Goal: Task Accomplishment & Management: Use online tool/utility

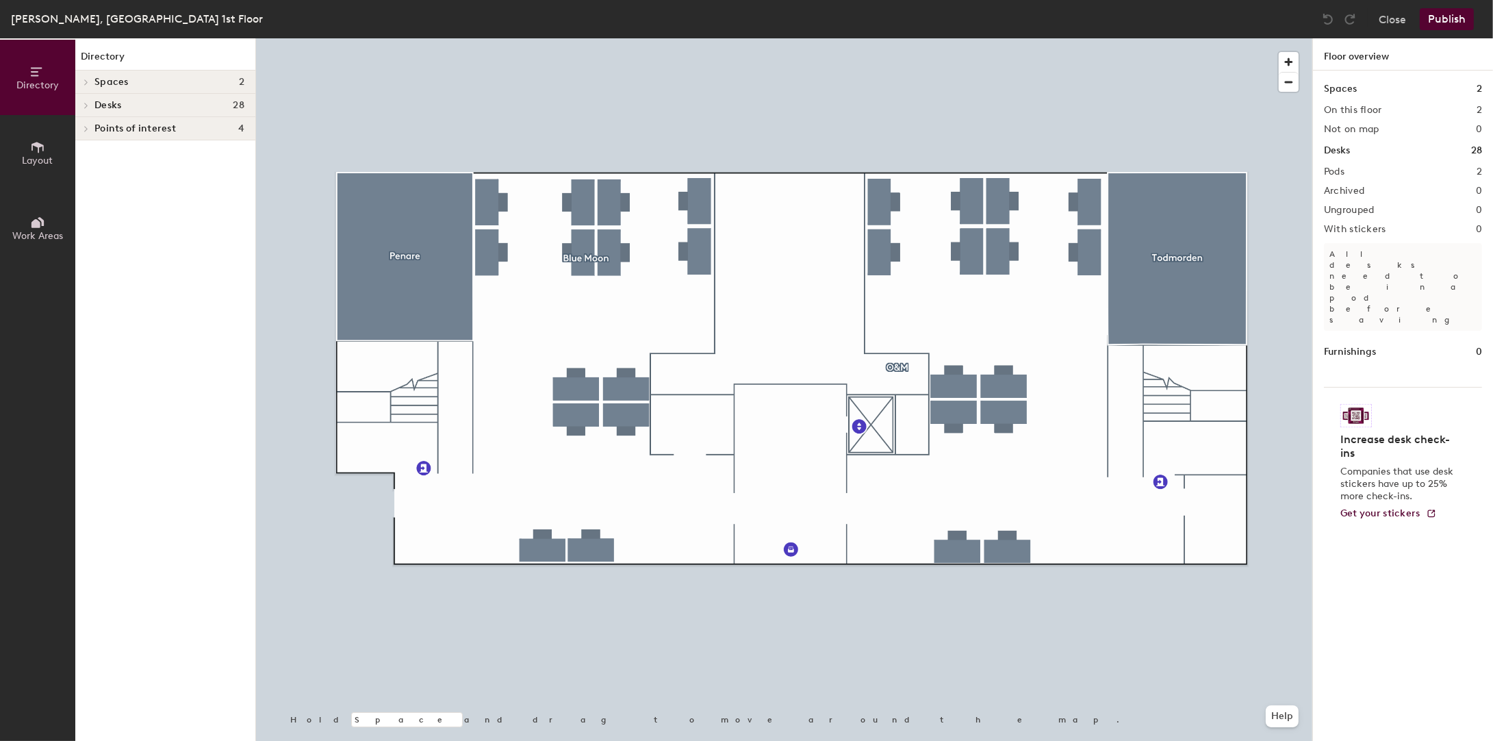
click at [1444, 18] on button "Publish" at bounding box center [1447, 19] width 54 height 22
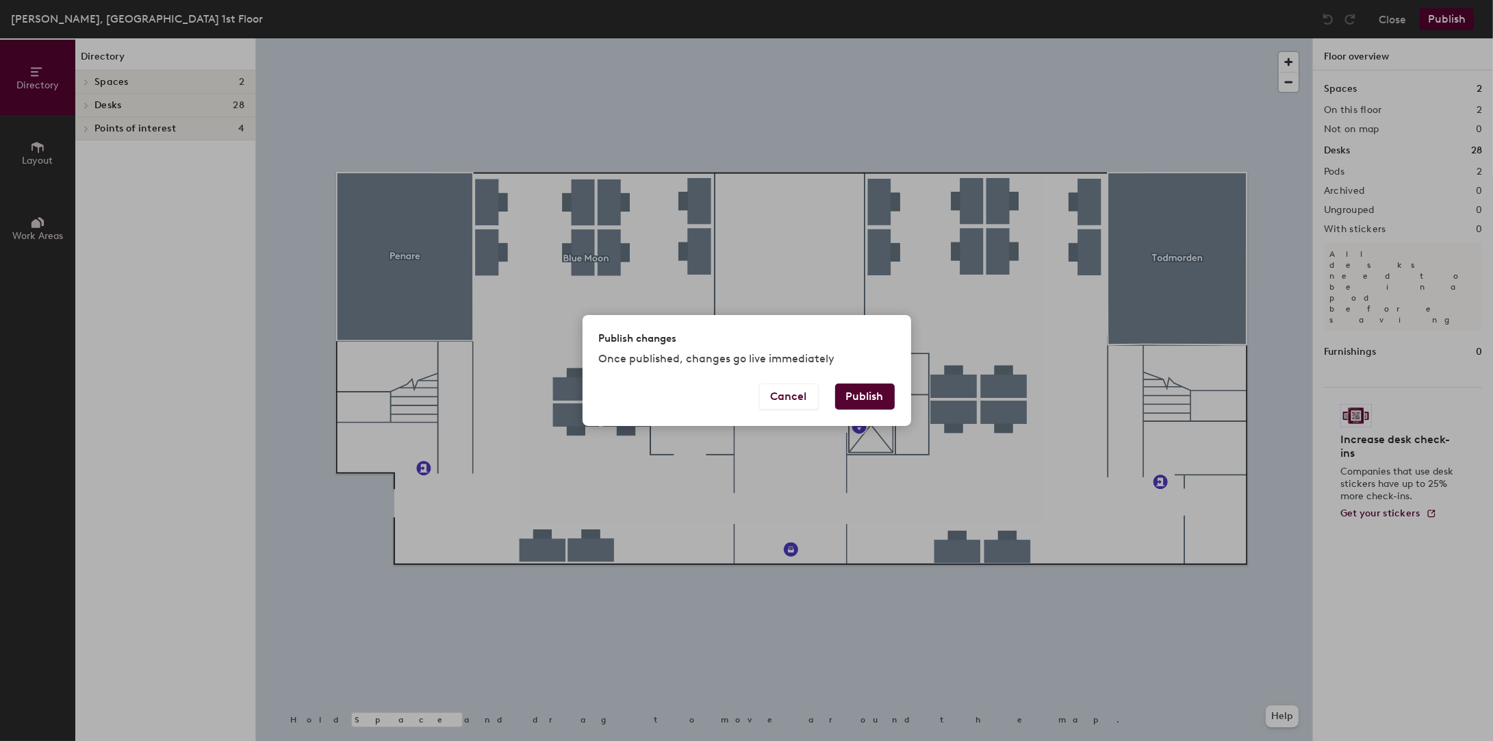
click at [854, 398] on button "Publish" at bounding box center [865, 396] width 60 height 26
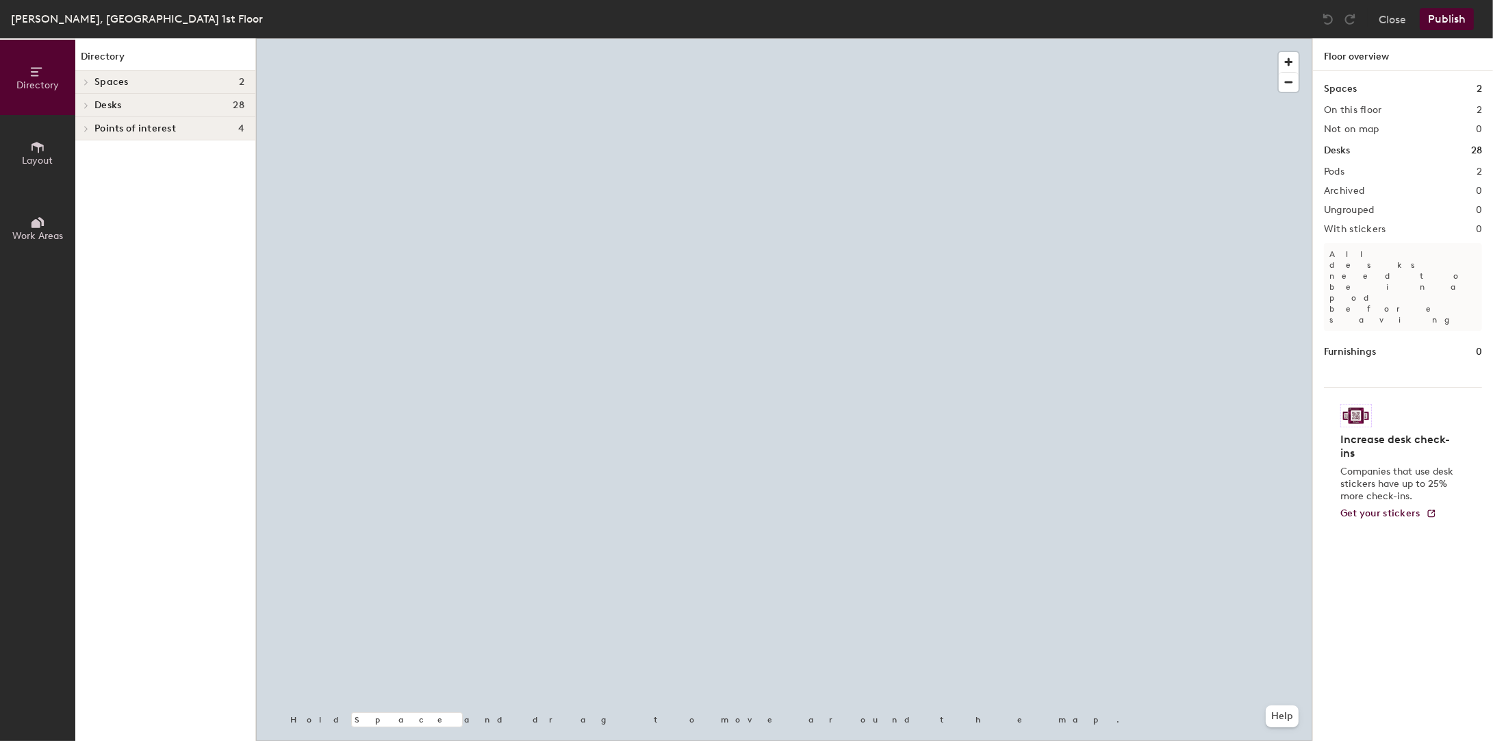
click at [1443, 17] on button "Publish" at bounding box center [1447, 19] width 54 height 22
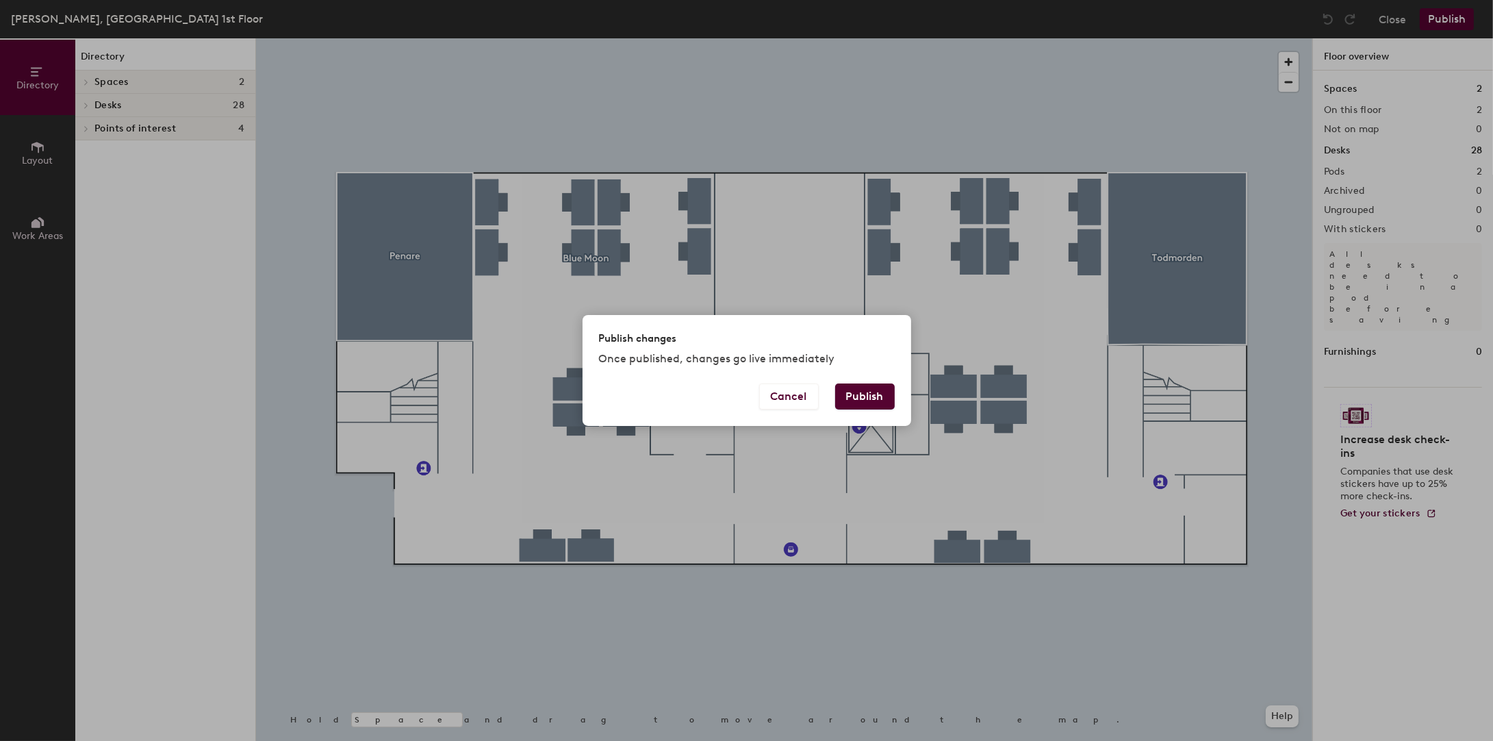
click at [878, 389] on button "Publish" at bounding box center [865, 396] width 60 height 26
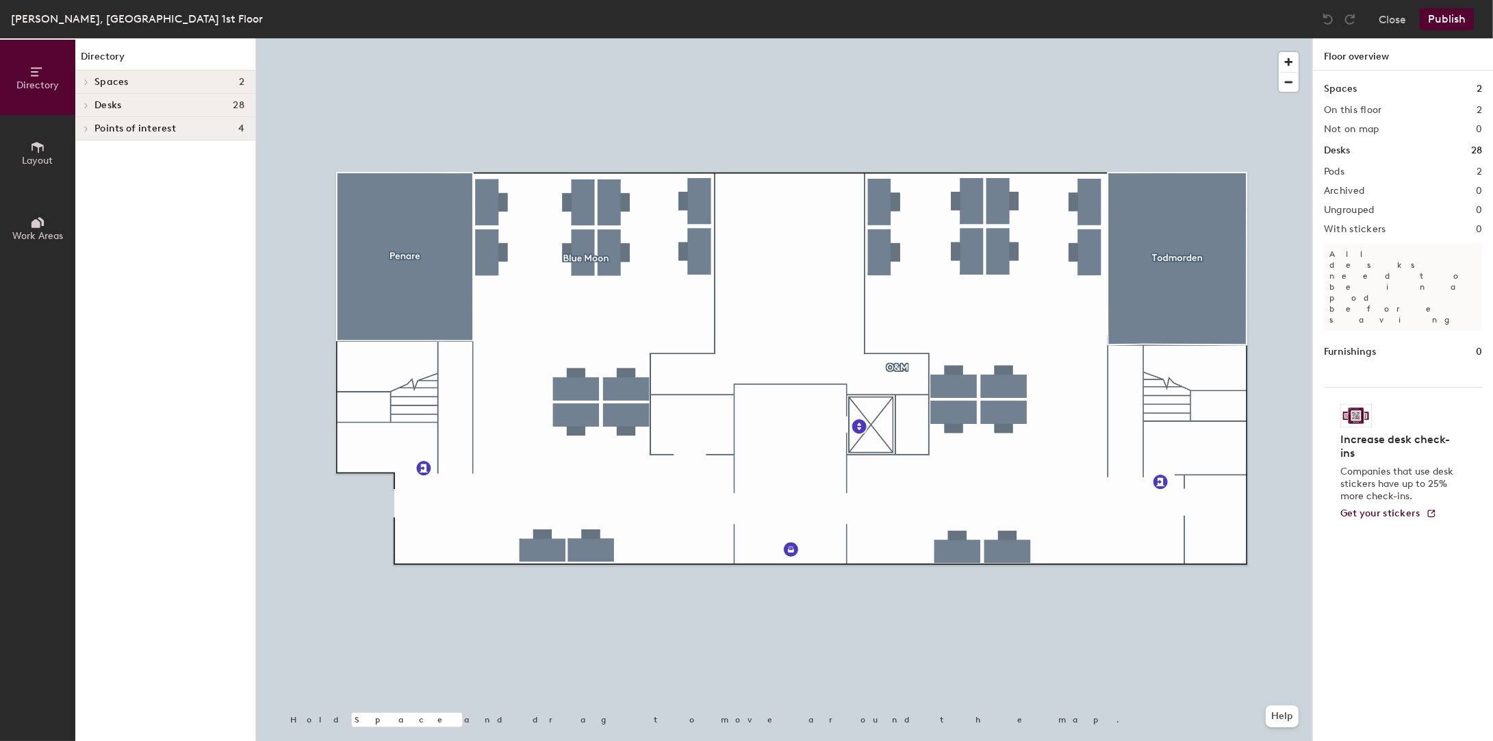
click at [1440, 12] on button "Publish" at bounding box center [1447, 19] width 54 height 22
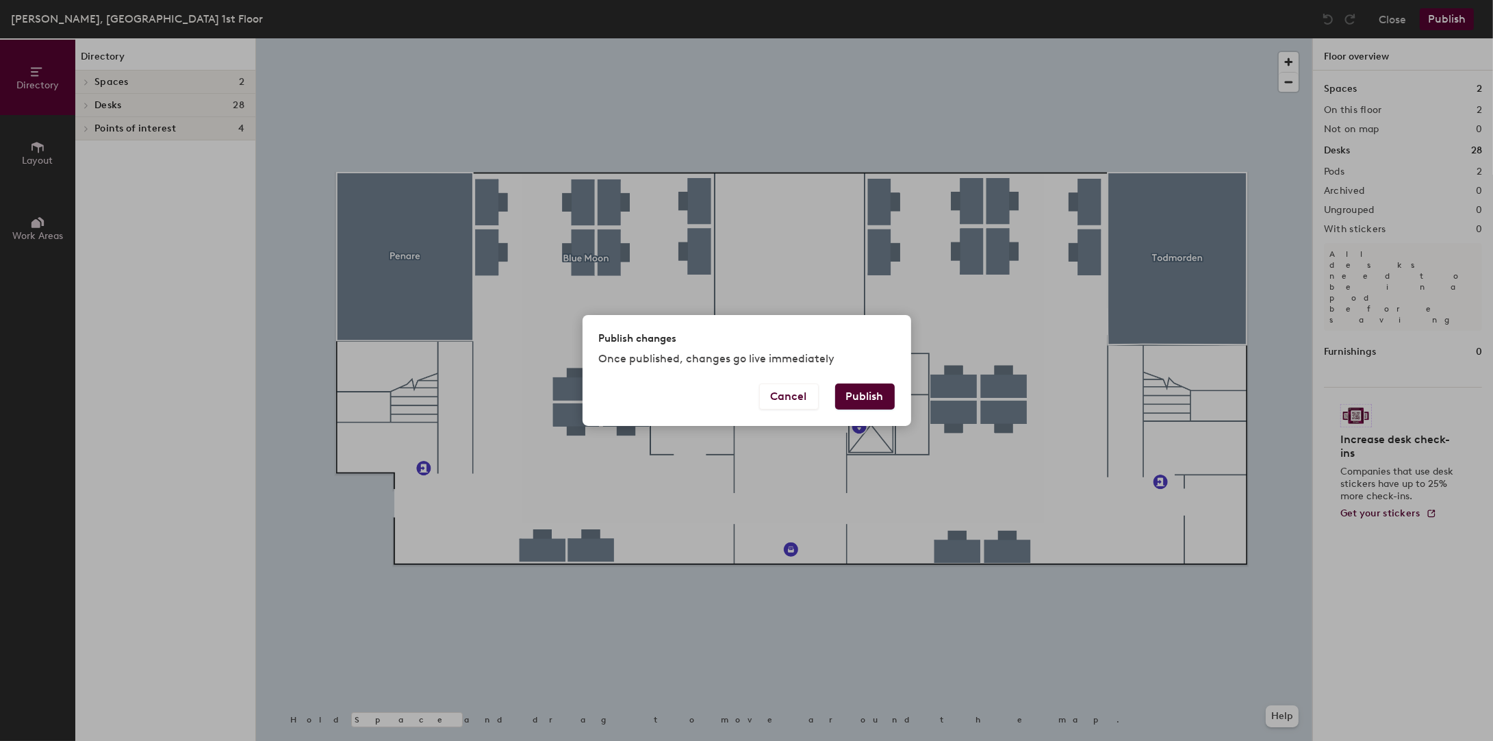
click at [880, 396] on button "Publish" at bounding box center [865, 396] width 60 height 26
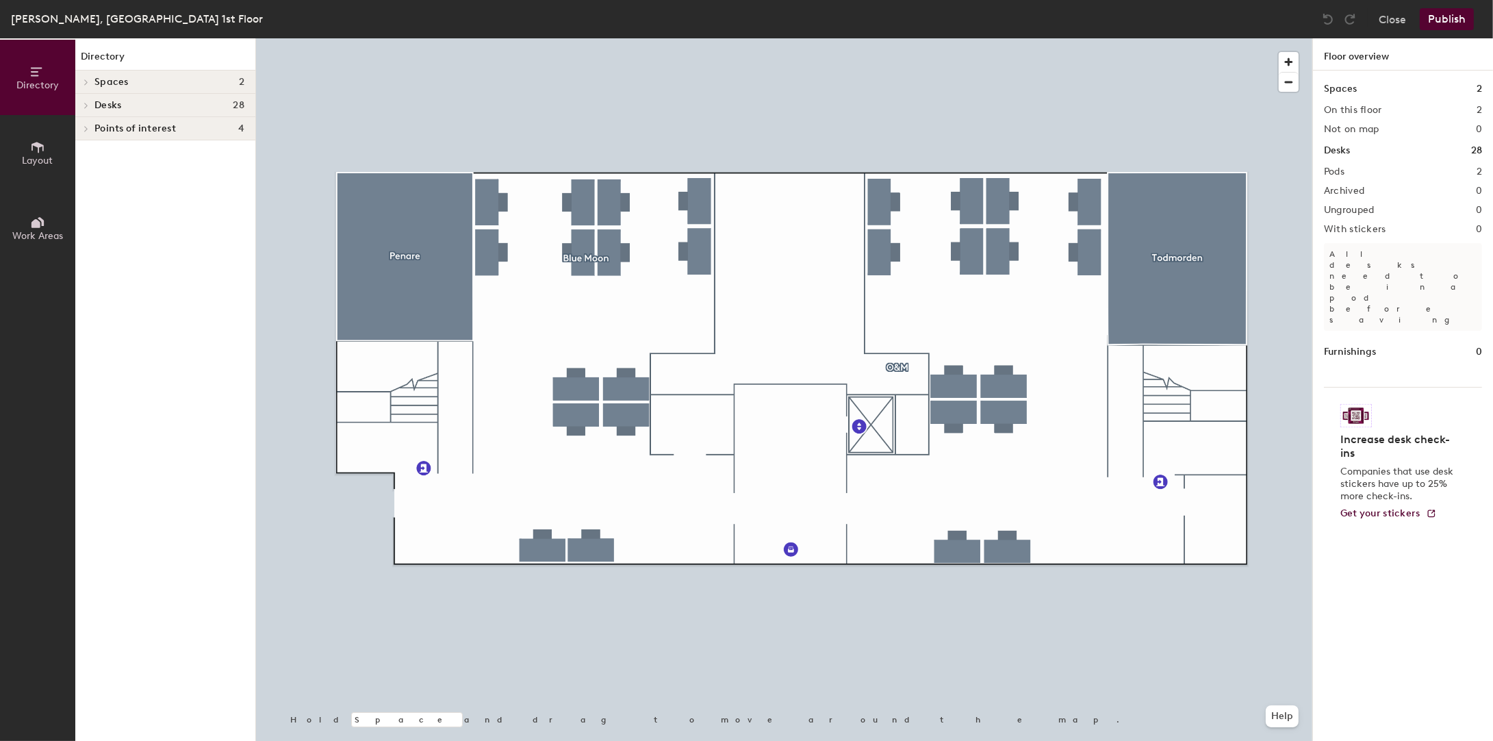
click at [1457, 20] on button "Publish" at bounding box center [1447, 19] width 54 height 22
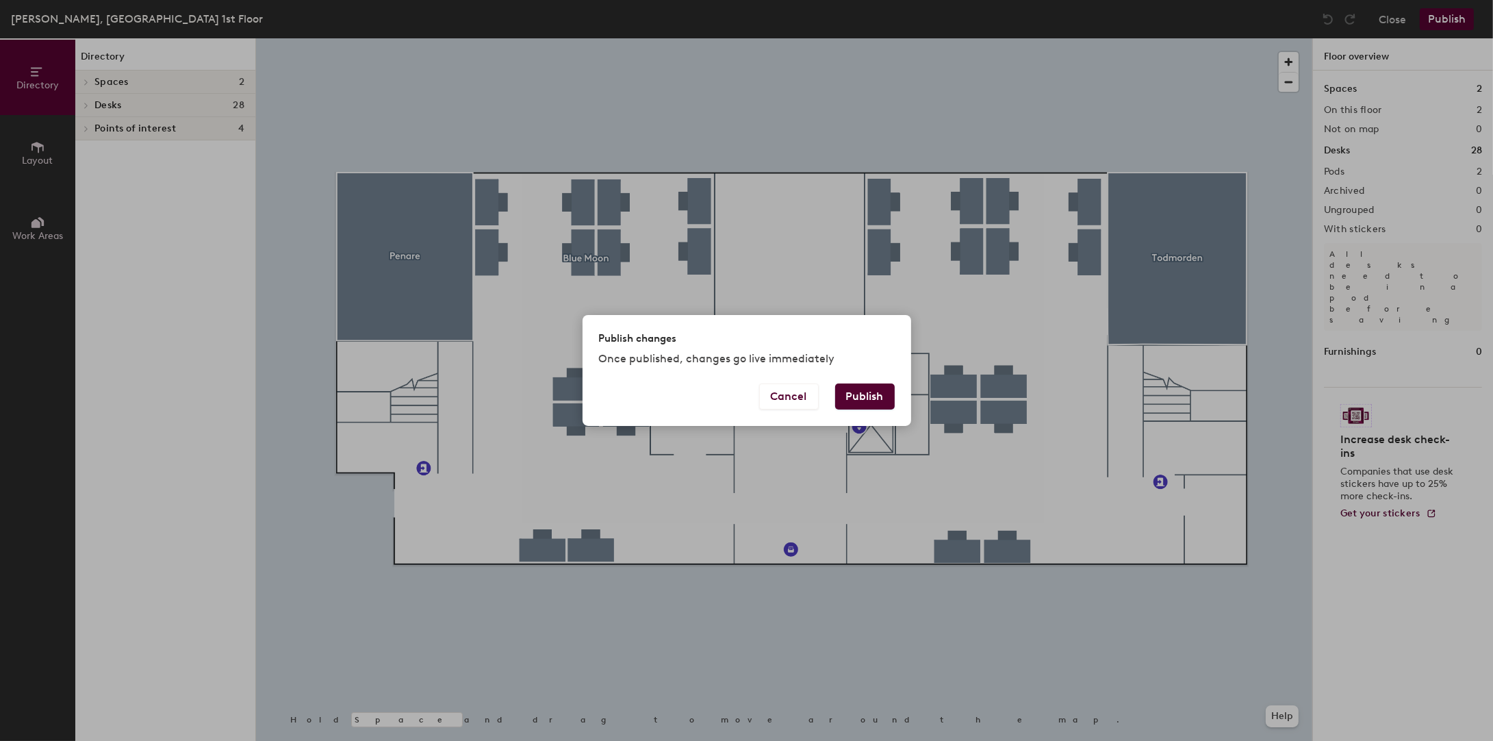
click at [871, 401] on button "Publish" at bounding box center [865, 396] width 60 height 26
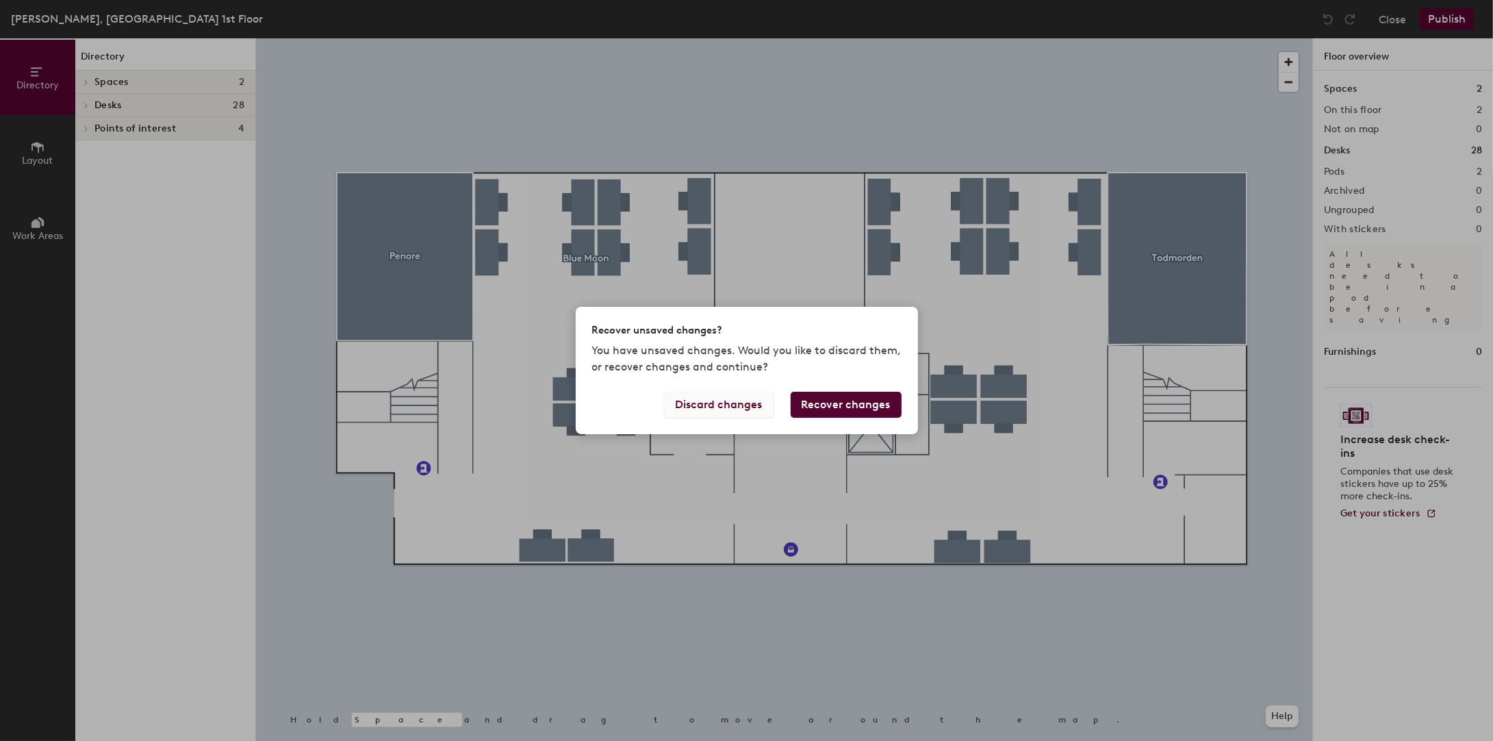
click at [755, 402] on button "Discard changes" at bounding box center [719, 405] width 110 height 26
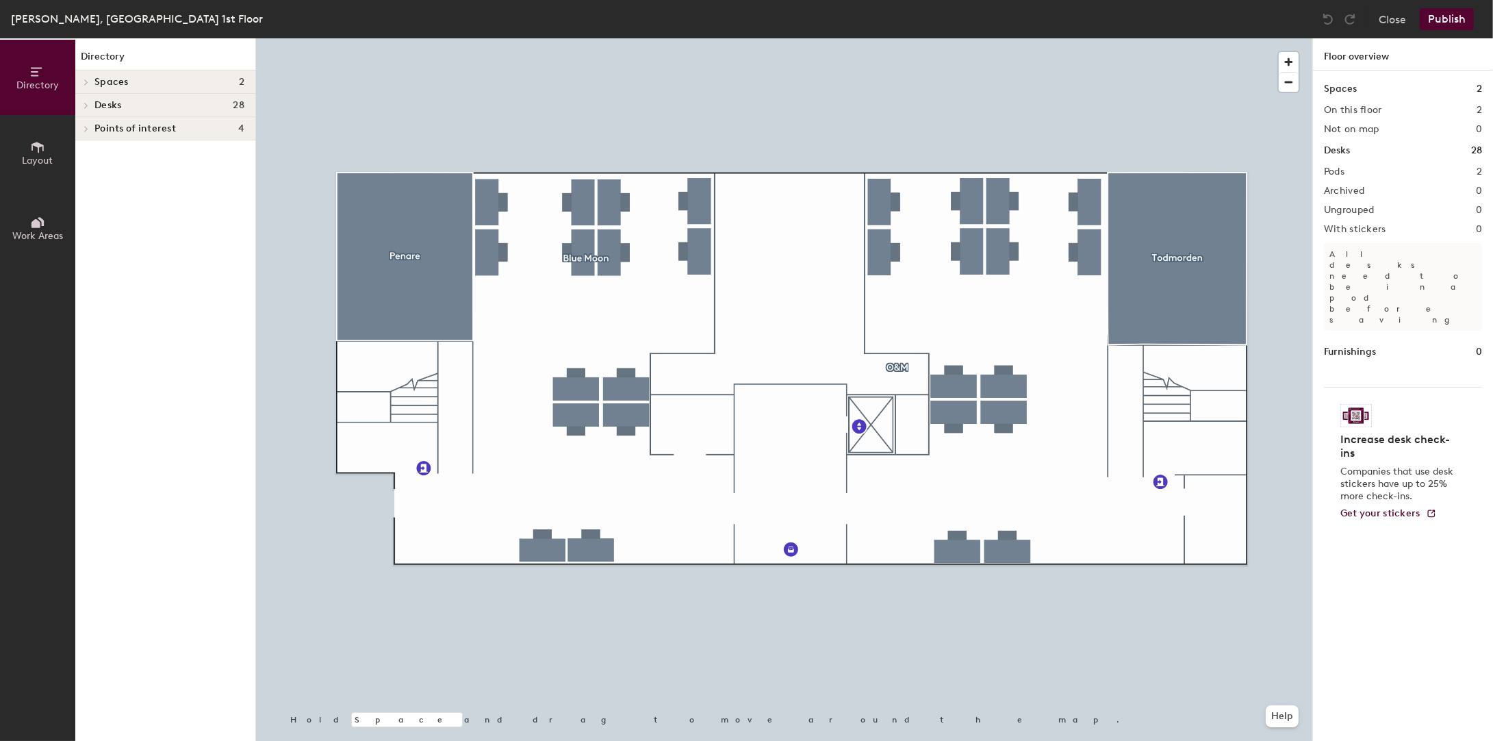
click at [1450, 17] on button "Publish" at bounding box center [1447, 19] width 54 height 22
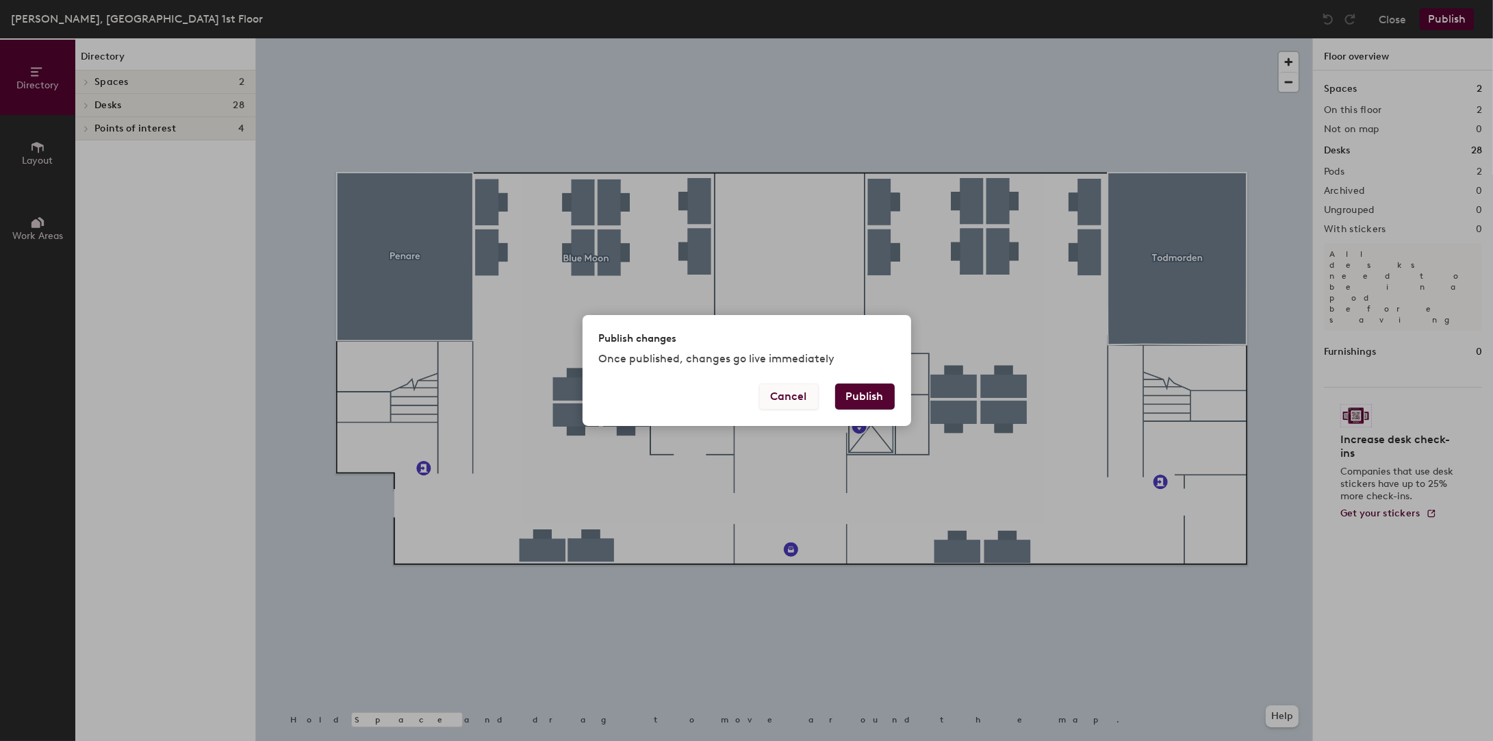
click at [798, 397] on button "Cancel" at bounding box center [789, 396] width 60 height 26
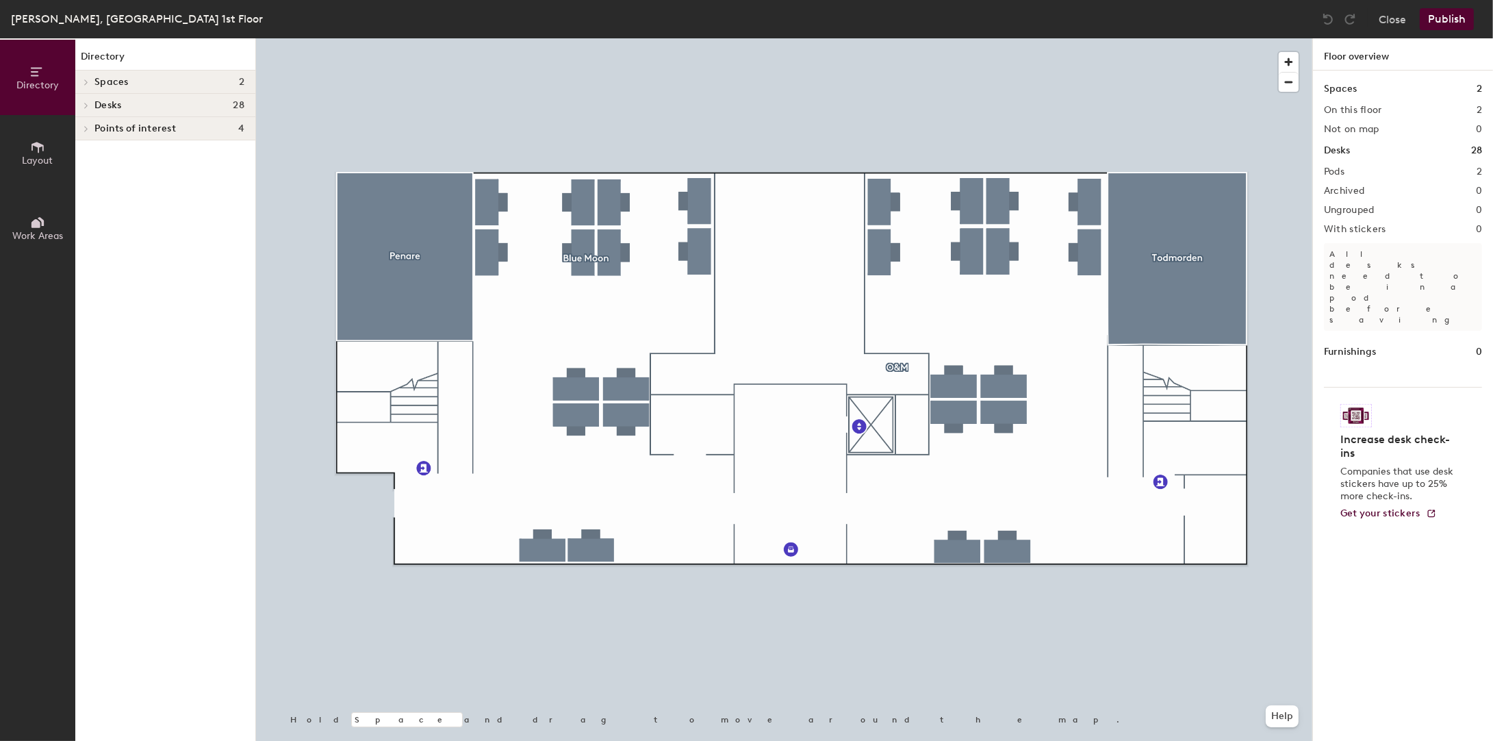
click at [1448, 19] on button "Publish" at bounding box center [1447, 19] width 54 height 22
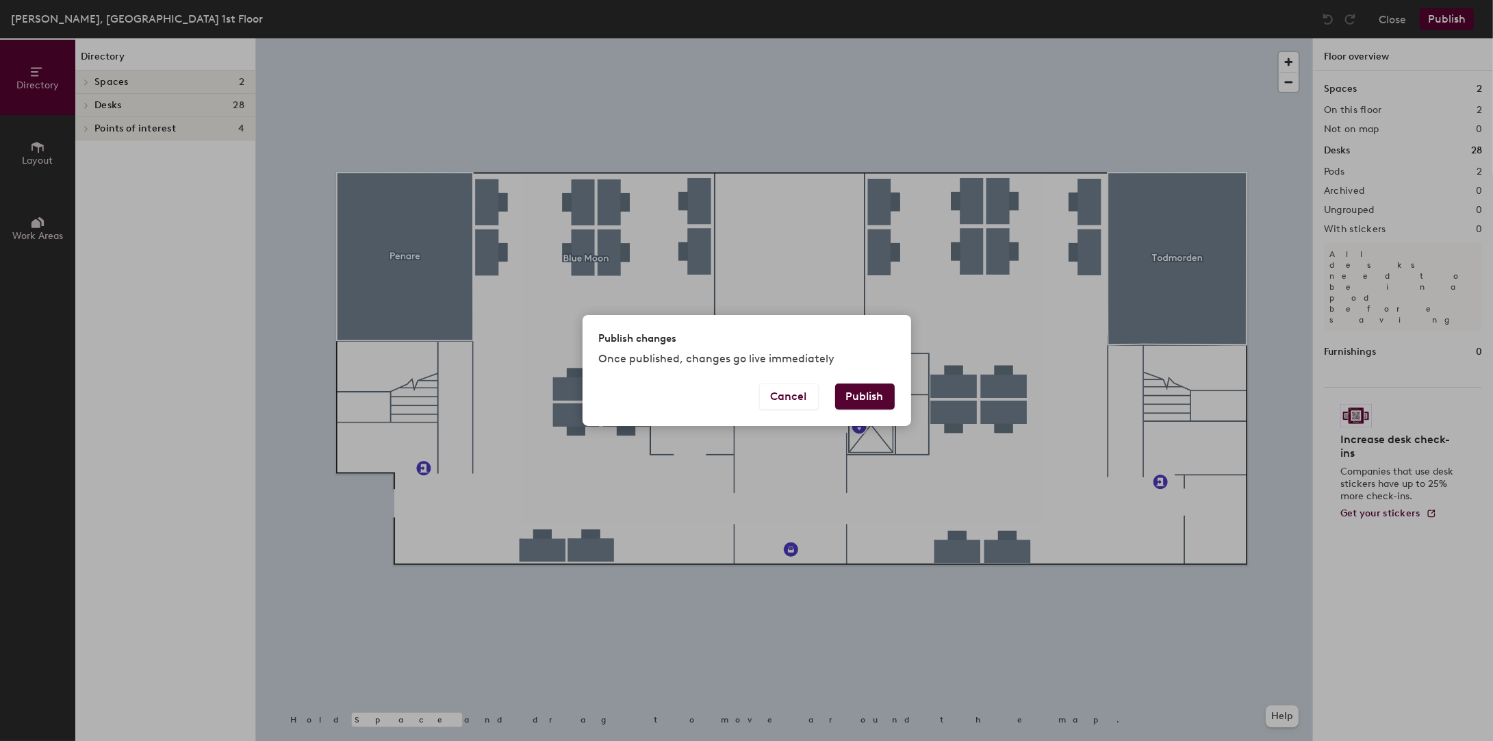
click at [856, 396] on button "Publish" at bounding box center [865, 396] width 60 height 26
